Goal: Information Seeking & Learning: Stay updated

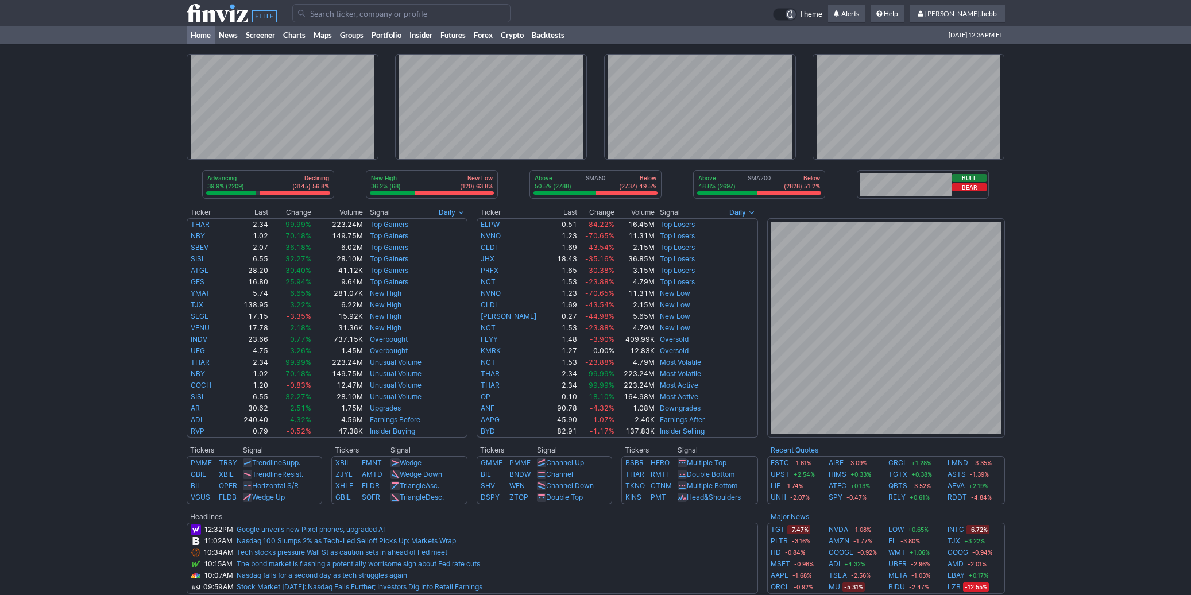
click at [205, 10] on use at bounding box center [232, 13] width 90 height 18
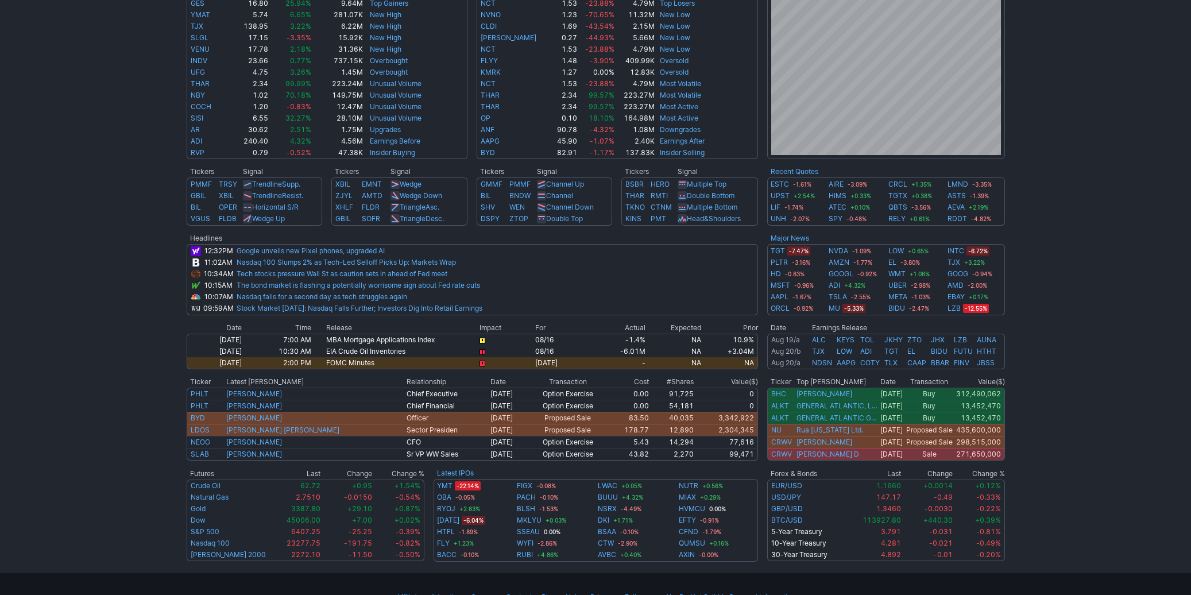
scroll to position [324, 0]
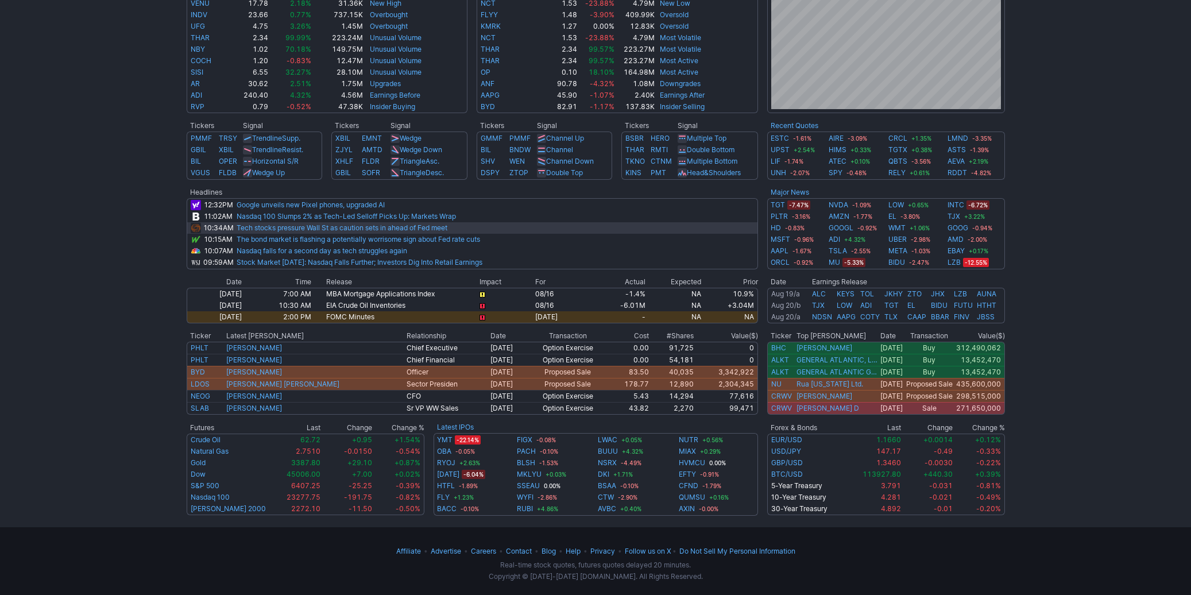
click at [385, 225] on link "Tech stocks pressure Wall St as caution sets in ahead of Fed meet" at bounding box center [342, 227] width 211 height 9
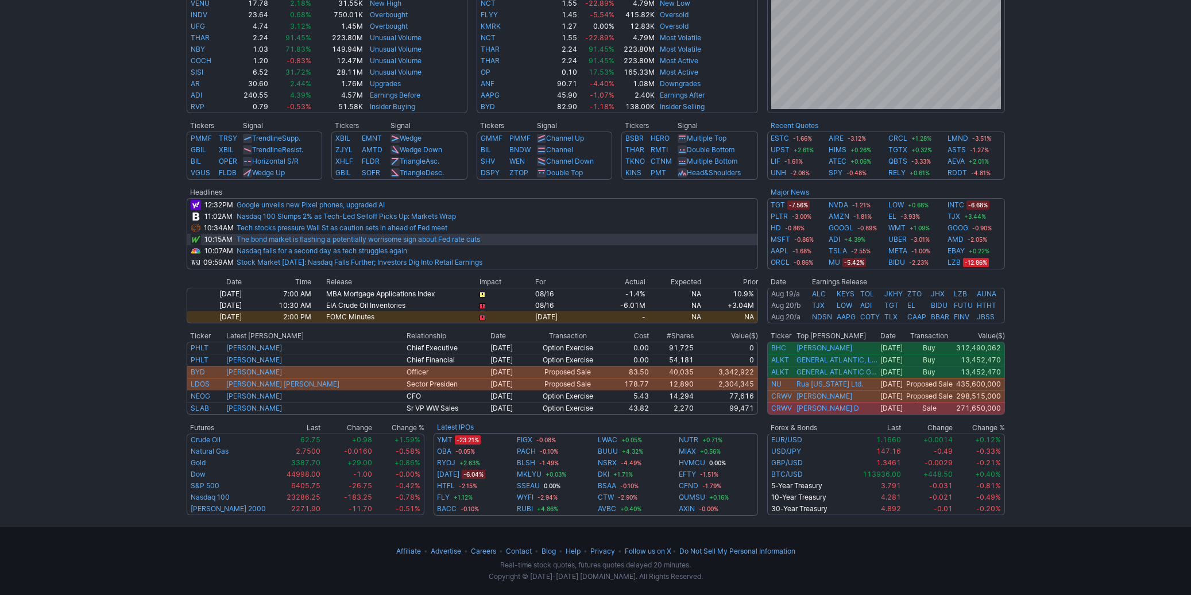
click at [449, 242] on link "The bond market is flashing a potentially worrisome sign about Fed rate cuts" at bounding box center [358, 239] width 243 height 9
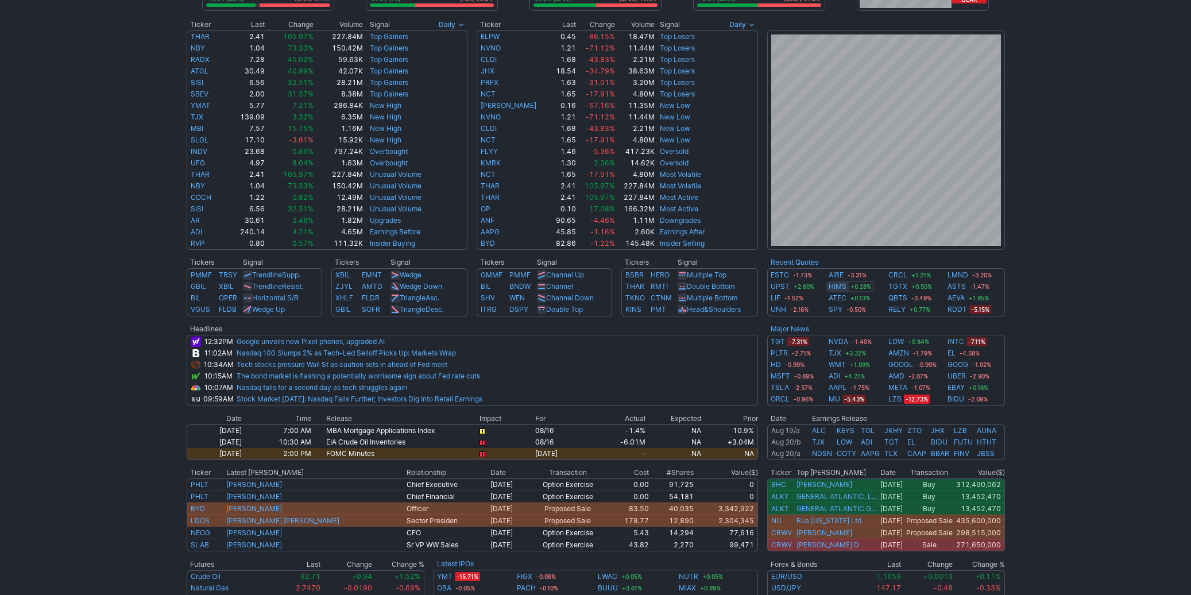
scroll to position [0, 0]
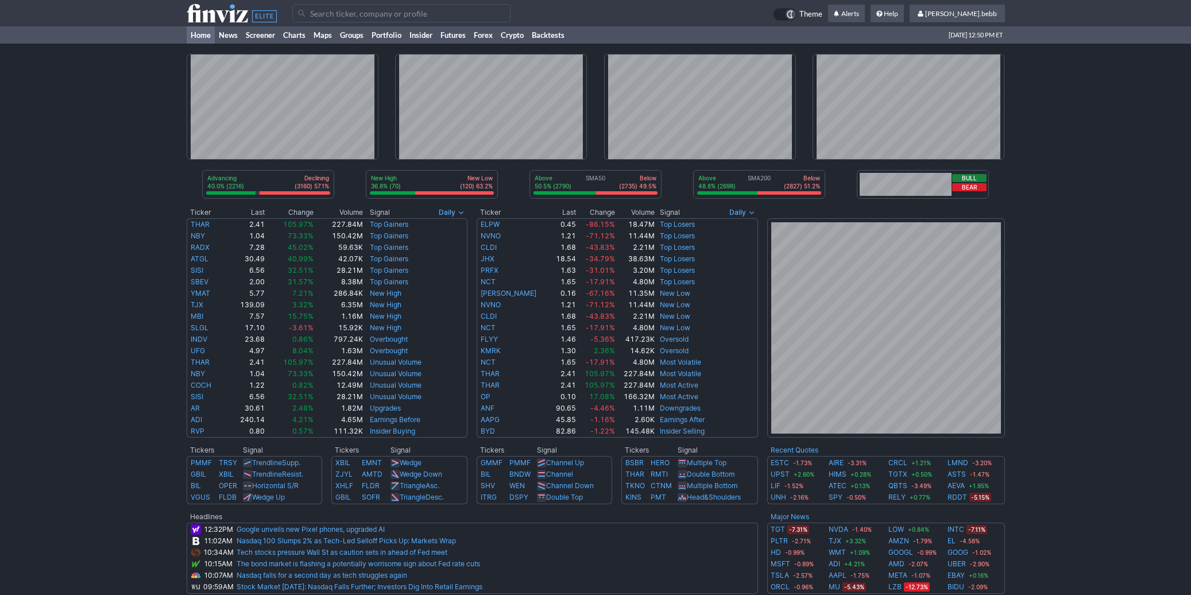
click at [224, 15] on icon at bounding box center [232, 13] width 90 height 18
click at [220, 18] on use at bounding box center [232, 13] width 90 height 18
